Goal: Navigation & Orientation: Find specific page/section

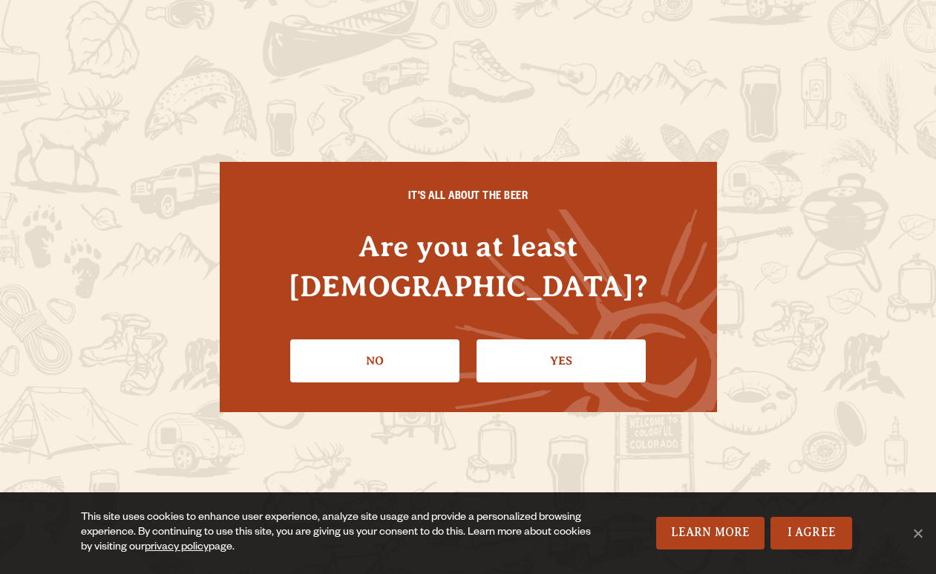
click at [536, 374] on div "IT'S ALL ABOUT THE BEER Are you at least 21 years old? No Yes" at bounding box center [469, 287] width 498 height 250
click at [538, 345] on link "Yes" at bounding box center [561, 360] width 169 height 43
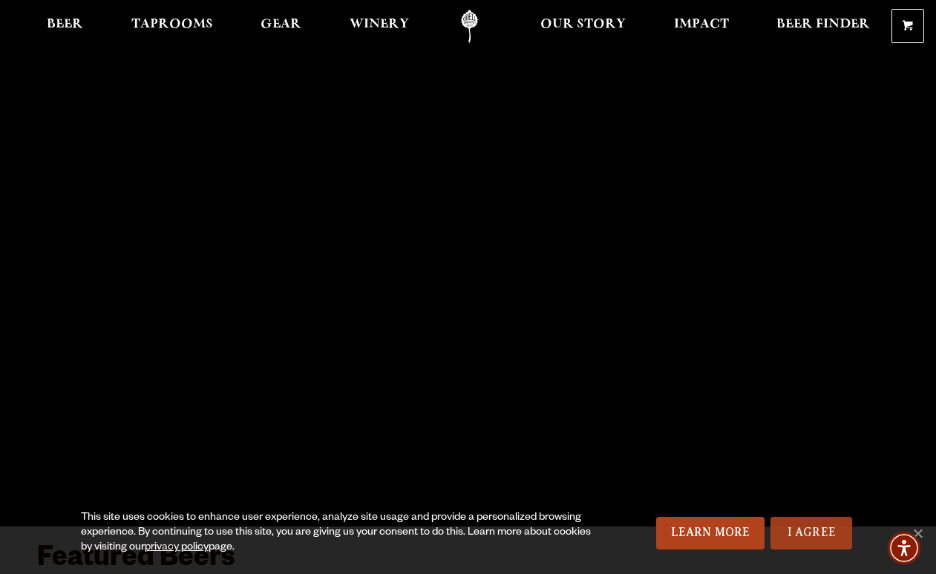
click at [815, 523] on link "I Agree" at bounding box center [812, 533] width 82 height 33
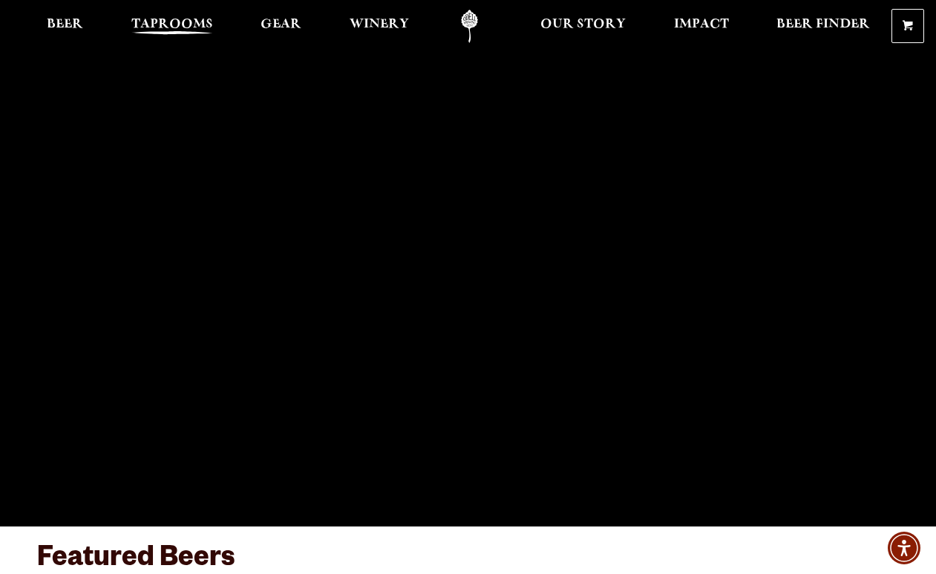
click at [200, 19] on span "Taprooms" at bounding box center [172, 25] width 82 height 12
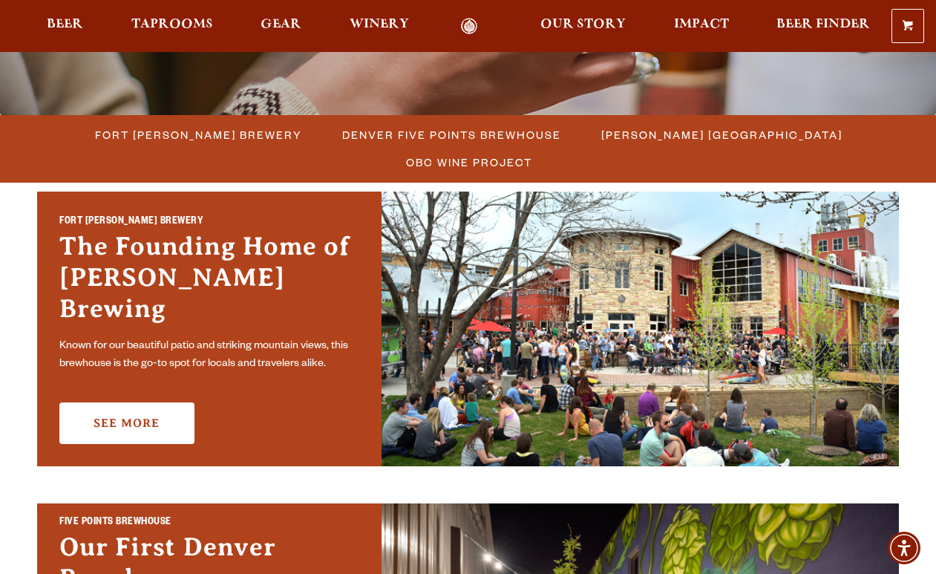
scroll to position [372, 0]
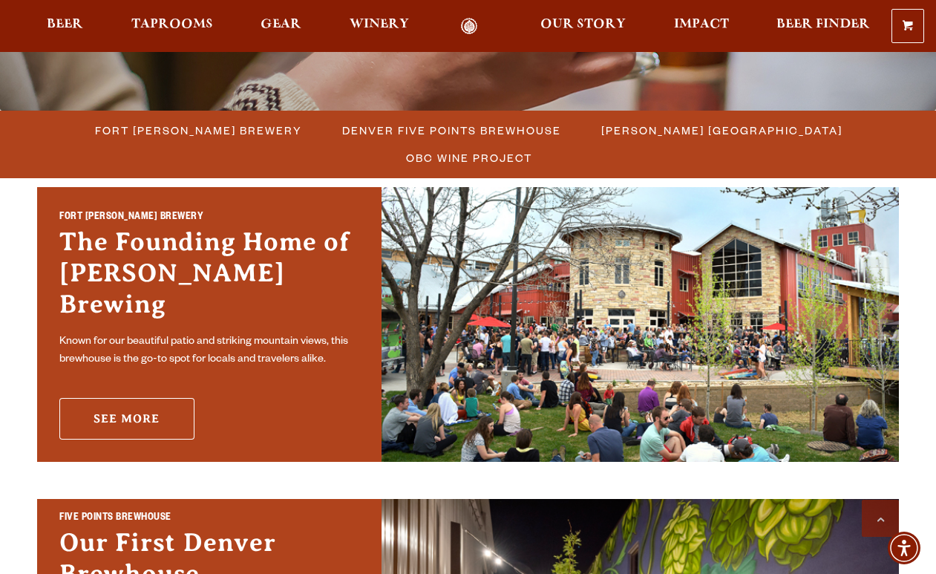
click at [166, 402] on link "See More" at bounding box center [126, 419] width 135 height 42
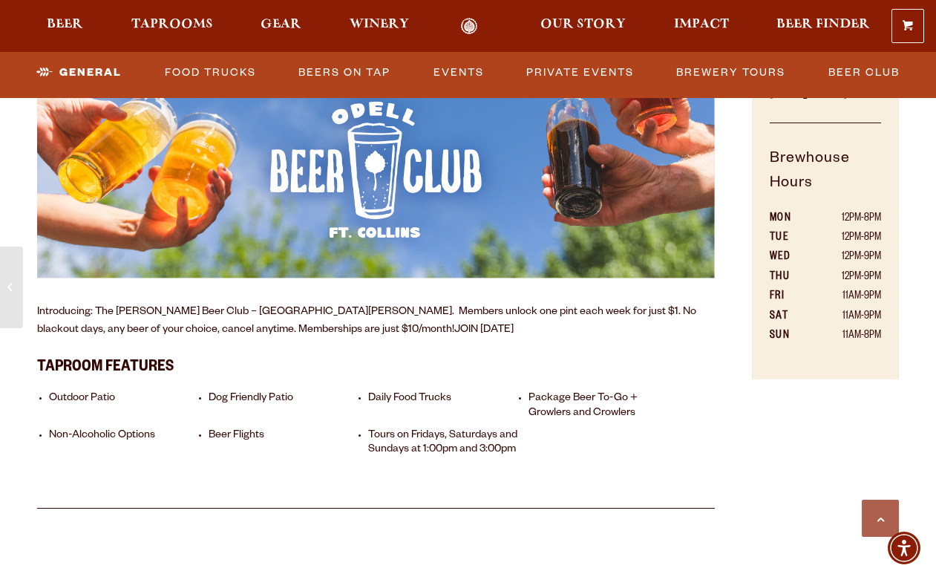
scroll to position [821, 0]
